Goal: Task Accomplishment & Management: Use online tool/utility

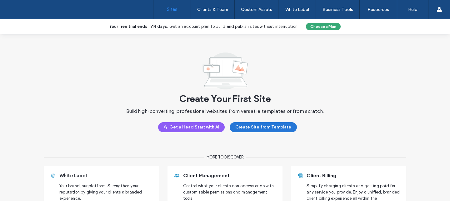
click at [244, 130] on button "Create Site from Template" at bounding box center [262, 127] width 67 height 10
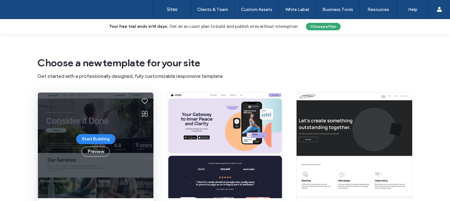
scroll to position [60, 0]
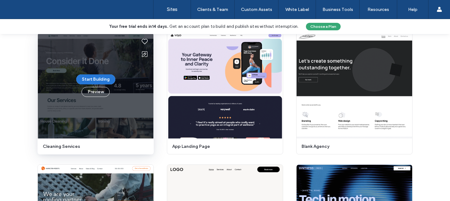
click at [100, 81] on button "Start Building" at bounding box center [95, 79] width 39 height 10
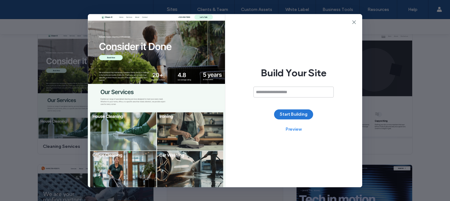
click at [306, 116] on button "Start Building" at bounding box center [293, 114] width 39 height 10
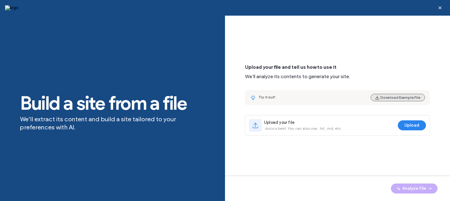
click at [385, 97] on button "Download Example File" at bounding box center [397, 97] width 54 height 7
click at [400, 99] on button "Download Example File" at bounding box center [397, 97] width 54 height 7
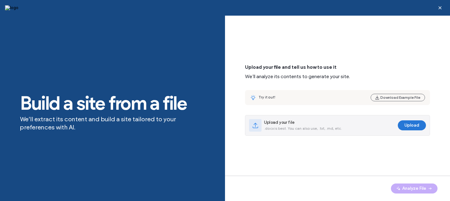
click at [408, 125] on button "Upload" at bounding box center [411, 125] width 28 height 10
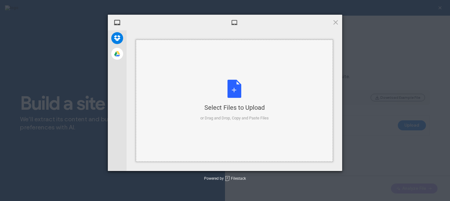
click at [331, 78] on div "Select Files to Upload or Drag and Drop, Copy and Paste Files" at bounding box center [234, 101] width 197 height 122
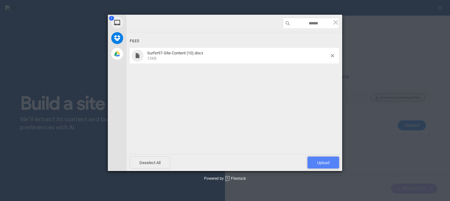
click at [329, 161] on span "Upload 1" at bounding box center [323, 162] width 32 height 12
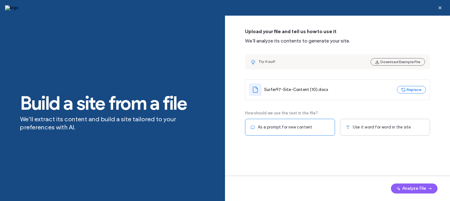
click at [395, 130] on div "Use it word for word in the site" at bounding box center [385, 127] width 90 height 17
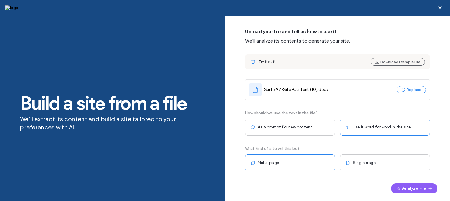
click at [395, 130] on div "Use it word for word in the site" at bounding box center [385, 127] width 90 height 17
click at [395, 161] on div "Single page" at bounding box center [385, 162] width 90 height 17
click at [293, 163] on div "Multi-page" at bounding box center [290, 162] width 90 height 17
click at [415, 187] on button "Analyze File" at bounding box center [414, 188] width 47 height 10
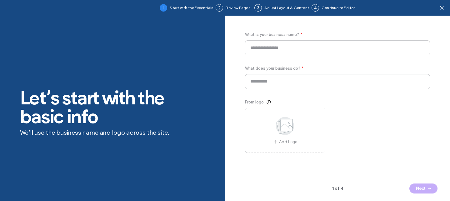
type input "********"
type input "**********"
click at [418, 187] on button "Next" at bounding box center [423, 188] width 28 height 10
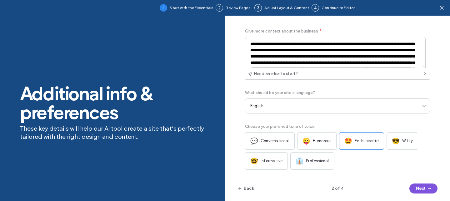
click at [418, 187] on button "Next" at bounding box center [423, 188] width 28 height 10
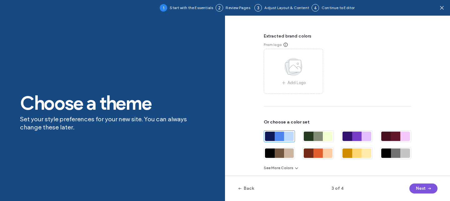
click at [418, 187] on button "Next" at bounding box center [423, 188] width 28 height 10
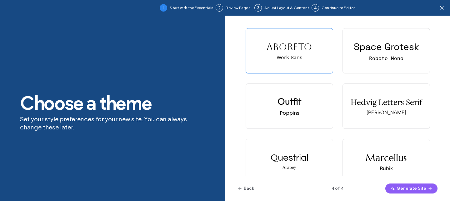
click at [418, 187] on button "Generate Site" at bounding box center [411, 188] width 52 height 10
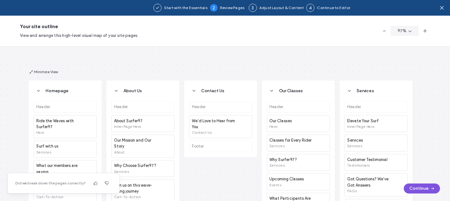
click at [418, 187] on button "Continue" at bounding box center [421, 188] width 36 height 10
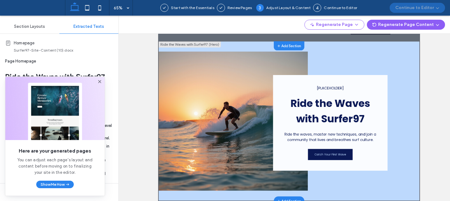
scroll to position [110, 0]
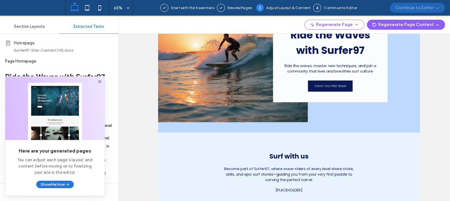
click at [59, 186] on button "Show Me How" at bounding box center [54, 183] width 37 height 7
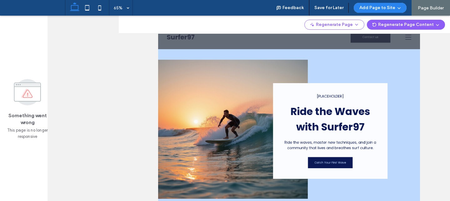
scroll to position [0, 0]
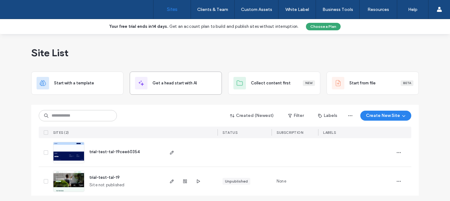
click at [163, 86] on div "Get a head start with AI" at bounding box center [175, 83] width 81 height 12
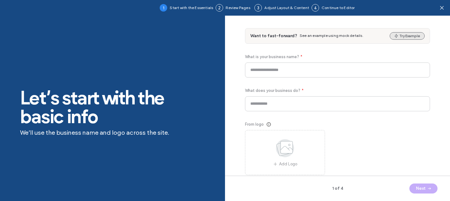
click at [402, 35] on button "Try Example" at bounding box center [406, 35] width 35 height 7
type input "**********"
click at [425, 188] on span "button" at bounding box center [428, 188] width 6 height 9
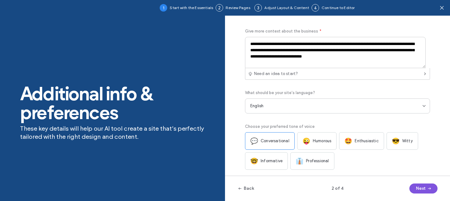
click at [425, 188] on span "button" at bounding box center [428, 188] width 6 height 9
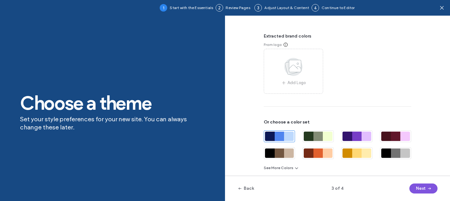
click at [425, 188] on span "button" at bounding box center [428, 188] width 6 height 9
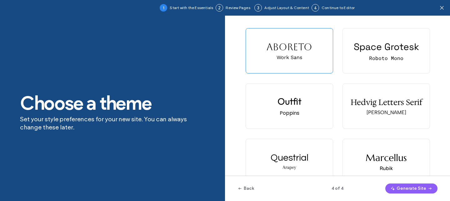
click at [425, 188] on button "Generate Site" at bounding box center [411, 188] width 52 height 10
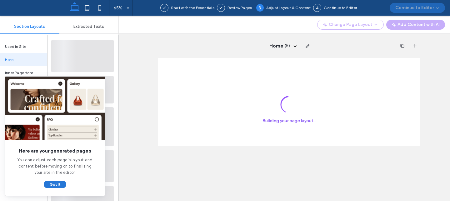
click at [61, 183] on button "Got It" at bounding box center [55, 183] width 22 height 7
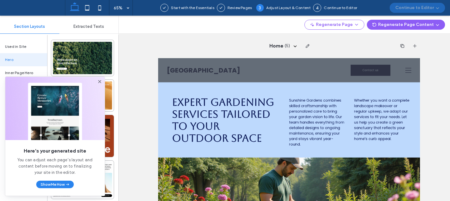
scroll to position [40, 0]
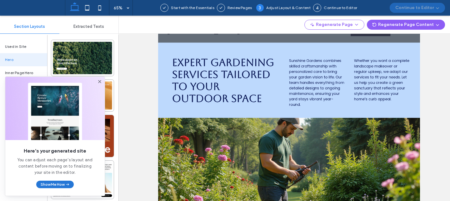
click at [59, 183] on button "Show Me How" at bounding box center [54, 183] width 37 height 7
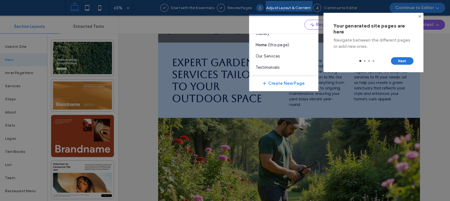
click at [404, 60] on button "Next" at bounding box center [402, 60] width 22 height 7
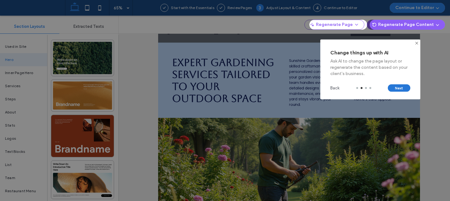
click at [398, 85] on button "Next" at bounding box center [398, 87] width 22 height 7
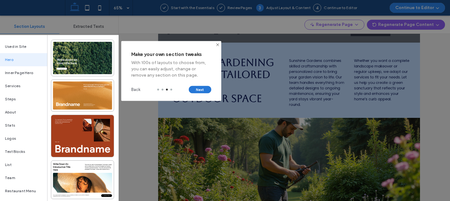
click at [204, 90] on button "Next" at bounding box center [200, 89] width 22 height 7
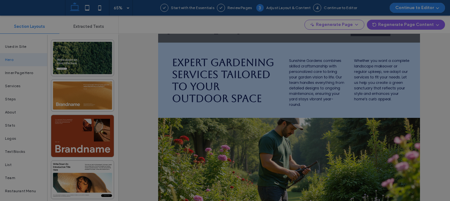
click at [361, 78] on div at bounding box center [225, 100] width 450 height 201
click at [228, 99] on div at bounding box center [225, 100] width 450 height 201
click at [152, 72] on div at bounding box center [225, 100] width 450 height 201
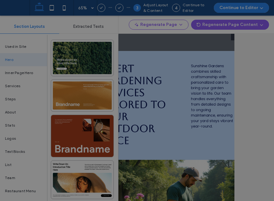
click at [8, 11] on div at bounding box center [137, 100] width 274 height 201
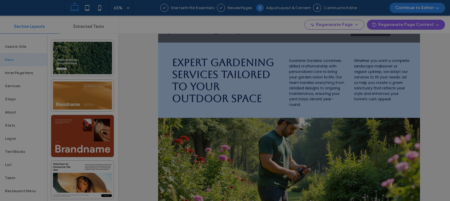
click at [260, 85] on div at bounding box center [225, 100] width 450 height 201
click at [161, 114] on div at bounding box center [225, 100] width 450 height 201
click at [161, 67] on div at bounding box center [225, 100] width 450 height 201
click at [32, 10] on div at bounding box center [225, 100] width 450 height 201
click at [14, 7] on div at bounding box center [225, 100] width 450 height 201
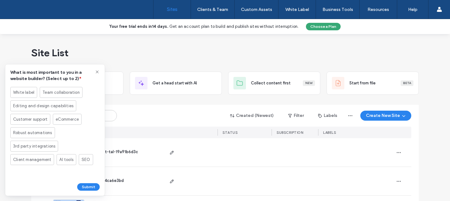
click at [170, 42] on div "Site List" at bounding box center [224, 52] width 387 height 37
click at [96, 72] on icon at bounding box center [97, 71] width 5 height 5
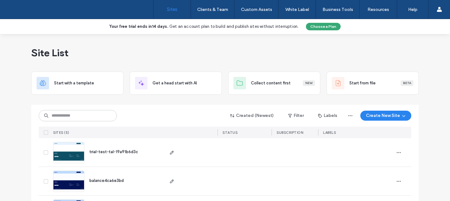
click at [188, 42] on div "Site List" at bounding box center [224, 52] width 387 height 37
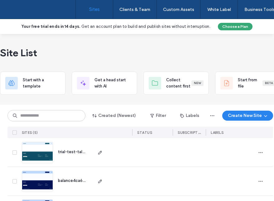
click at [163, 47] on div "Site List" at bounding box center [140, 52] width 281 height 37
click at [176, 59] on div "Site List" at bounding box center [140, 52] width 281 height 37
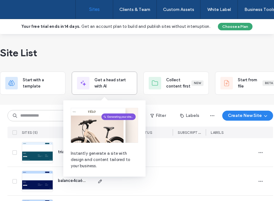
click at [112, 83] on span "Get a head start with AI" at bounding box center [113, 83] width 37 height 12
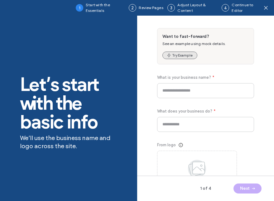
click at [189, 53] on button "Try Example" at bounding box center [180, 55] width 35 height 7
type input "**********"
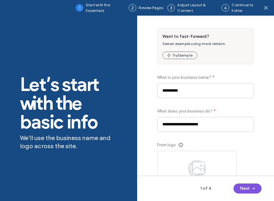
click at [256, 189] on button "Next" at bounding box center [248, 188] width 28 height 10
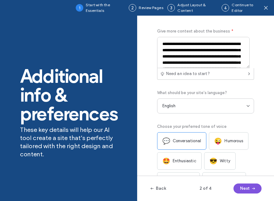
click at [256, 189] on button "Next" at bounding box center [248, 188] width 28 height 10
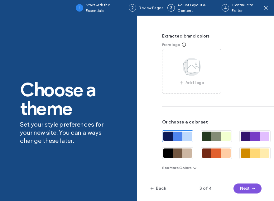
click at [256, 189] on button "Next" at bounding box center [248, 188] width 28 height 10
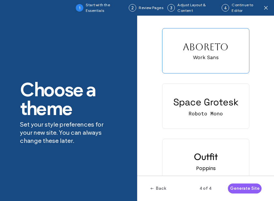
click at [256, 189] on button "Generate Site" at bounding box center [245, 188] width 34 height 10
